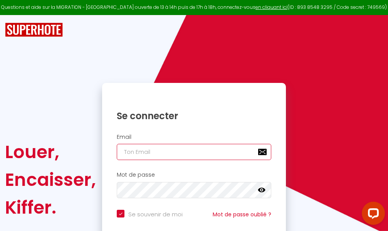
click at [197, 151] on input "email" at bounding box center [194, 152] width 155 height 16
type input "m"
checkbox input "true"
type input "ma"
checkbox input "true"
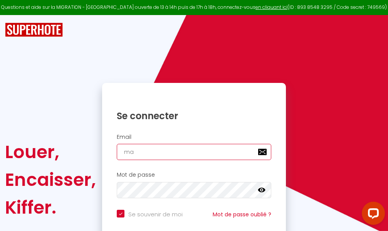
type input "mar"
checkbox input "true"
type input "marc"
checkbox input "true"
type input "marcd"
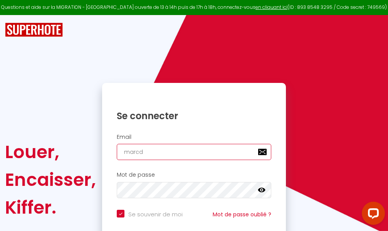
checkbox input "true"
type input "marcdp"
checkbox input "true"
type input "marcdpo"
checkbox input "true"
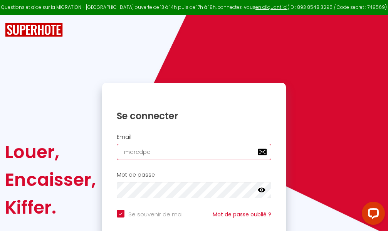
type input "marcdpoz"
checkbox input "true"
type input "marcdpoz."
checkbox input "true"
type input "marcdpoz.l"
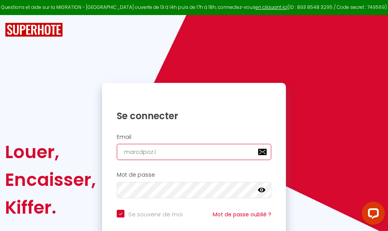
checkbox input "true"
type input "marcdpoz.lo"
checkbox input "true"
type input "marcdpoz.loc"
checkbox input "true"
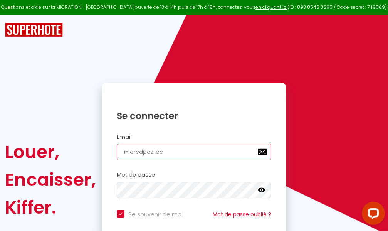
type input "marcdpoz.loca"
checkbox input "true"
type input "marcdpoz.locat"
checkbox input "true"
type input "marcdpoz.locati"
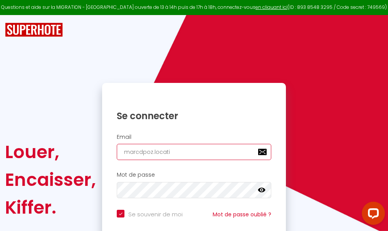
checkbox input "true"
type input "marcdpoz.locatio"
checkbox input "true"
type input "marcdpoz.location"
checkbox input "true"
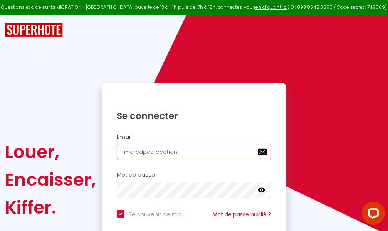
type input "marcdpoz.location@"
checkbox input "true"
type input "marcdpoz.location@g"
checkbox input "true"
type input "marcdpoz.location@gm"
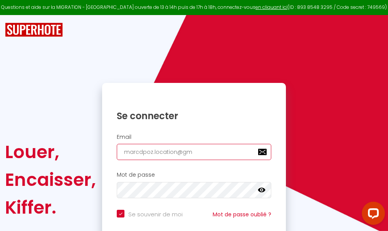
checkbox input "true"
type input "marcdpoz.location@gma"
checkbox input "true"
type input "marcdpoz.location@gmai"
checkbox input "true"
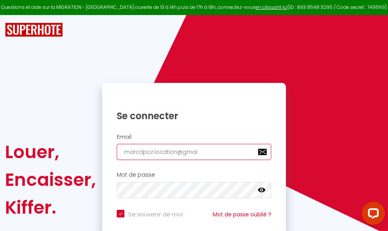
type input "[EMAIL_ADDRESS]"
checkbox input "true"
type input "[EMAIL_ADDRESS]."
checkbox input "true"
type input "marcdpoz.location@gmail.c"
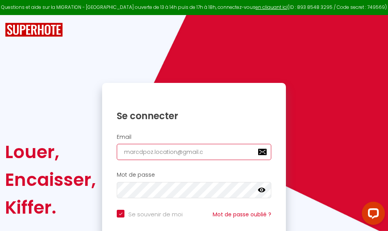
checkbox input "true"
type input "[EMAIL_ADDRESS][DOMAIN_NAME]"
checkbox input "true"
type input "[EMAIL_ADDRESS][DOMAIN_NAME]"
checkbox input "true"
